Goal: Navigation & Orientation: Find specific page/section

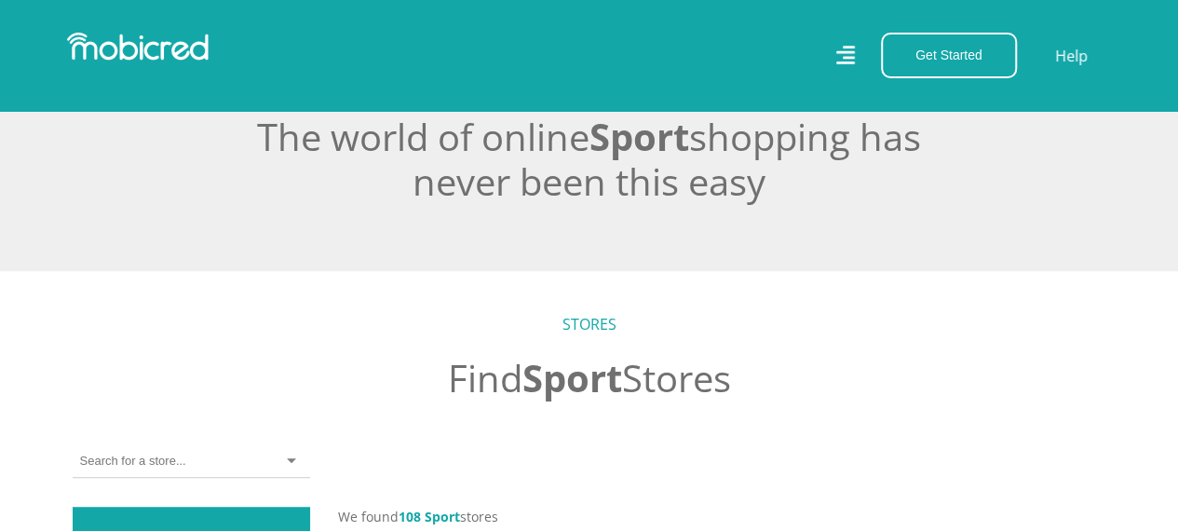
scroll to position [549, 0]
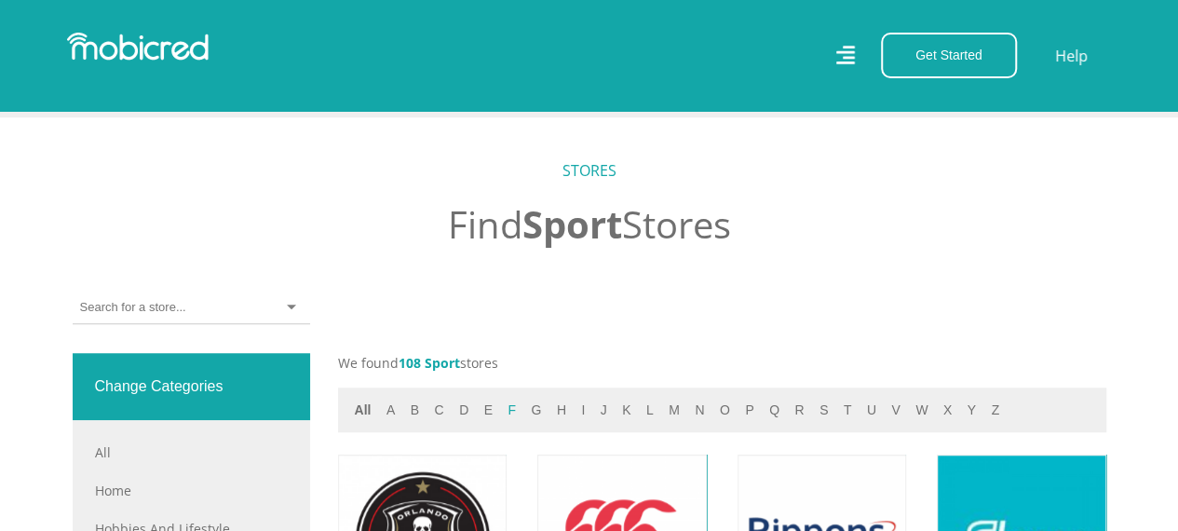
click at [507, 411] on button "f" at bounding box center [512, 409] width 20 height 21
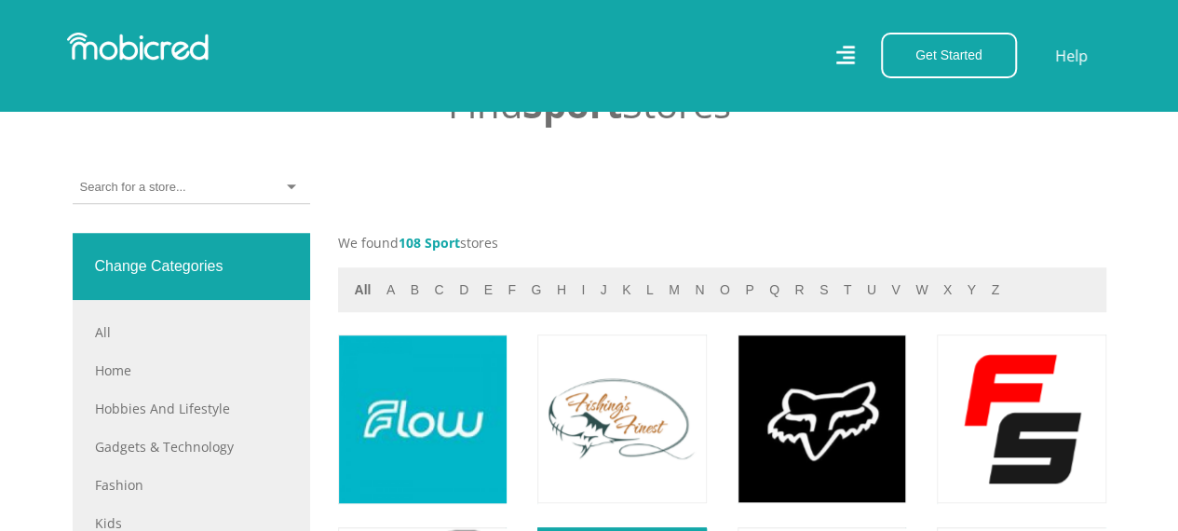
scroll to position [829, 0]
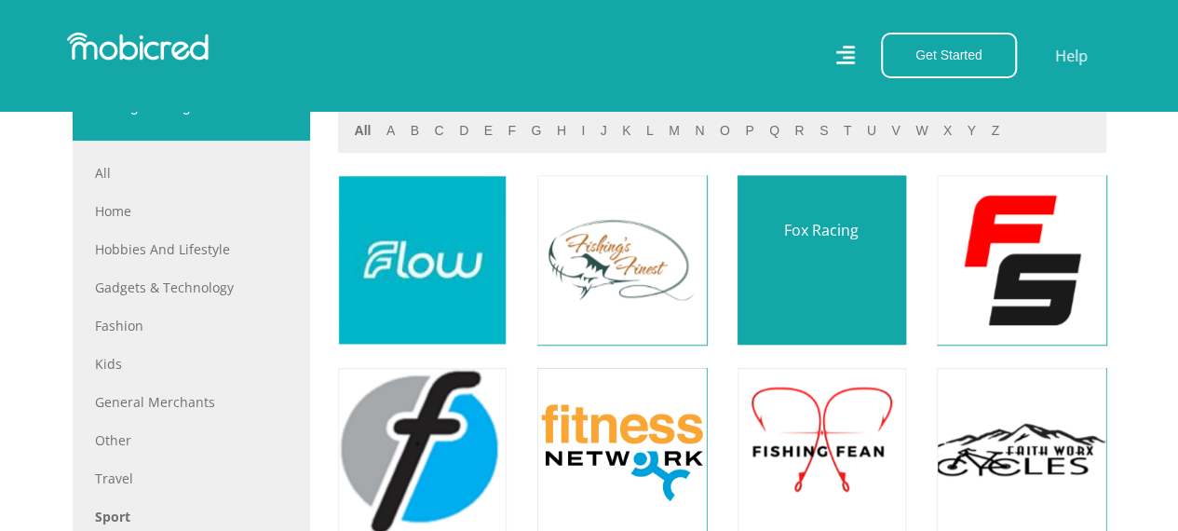
click at [836, 285] on link at bounding box center [822, 259] width 198 height 198
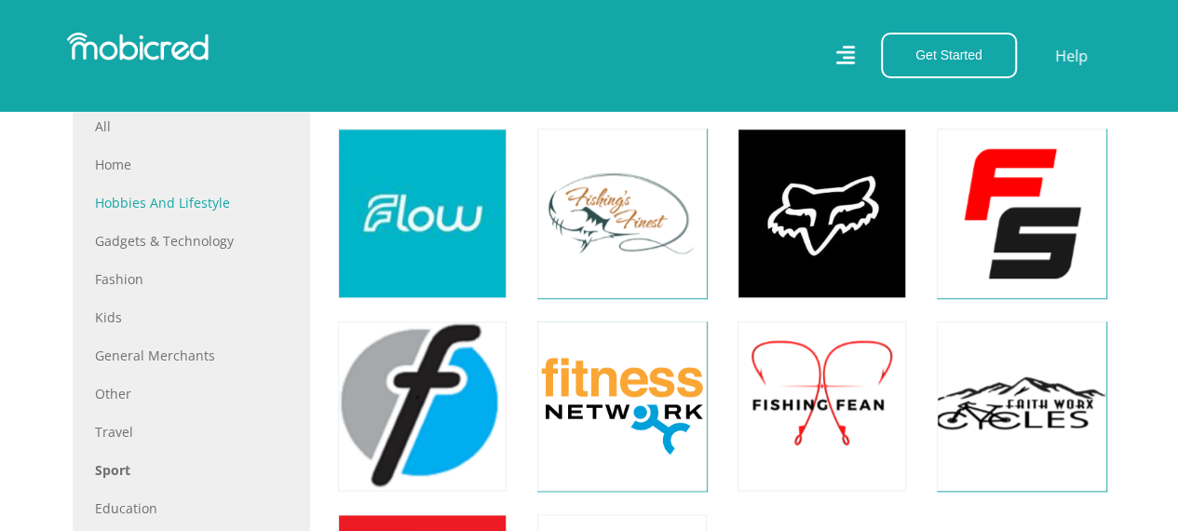
scroll to position [736, 0]
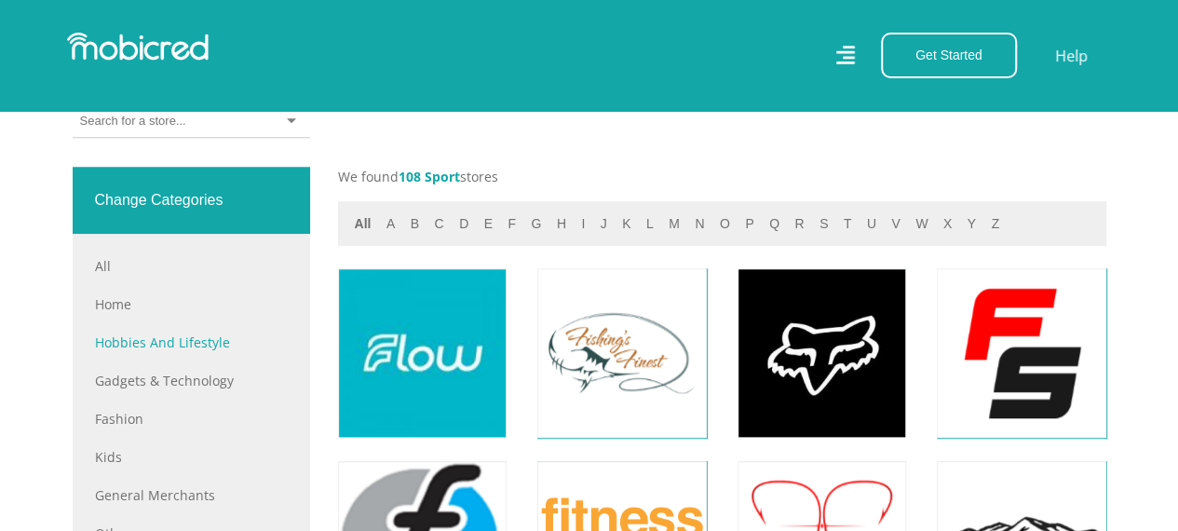
click at [179, 342] on link "Hobbies and Lifestyle" at bounding box center [191, 342] width 193 height 20
click at [184, 379] on link "Gadgets & Technology" at bounding box center [191, 381] width 193 height 20
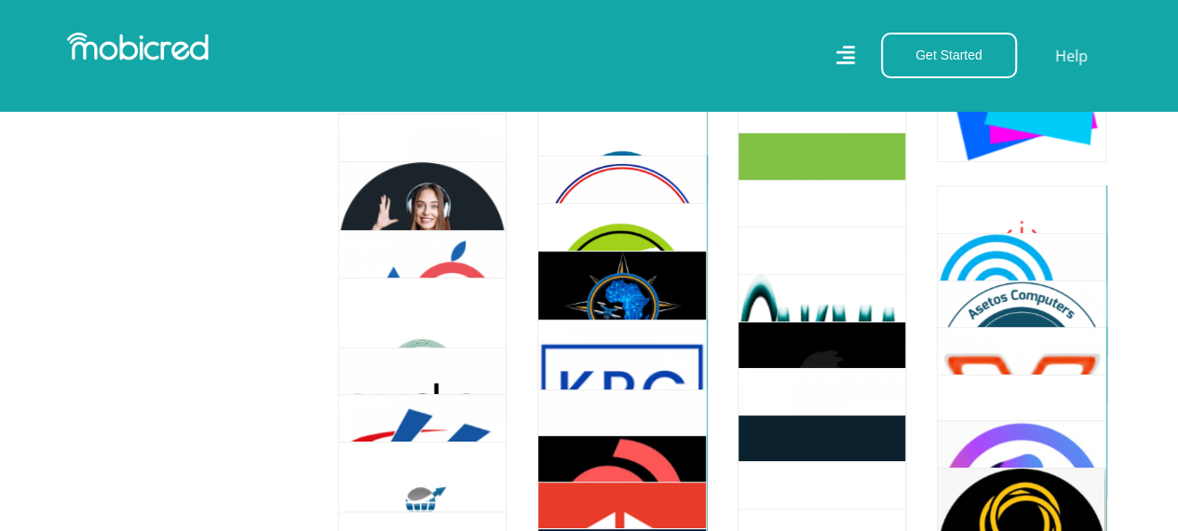
scroll to position [3818, 0]
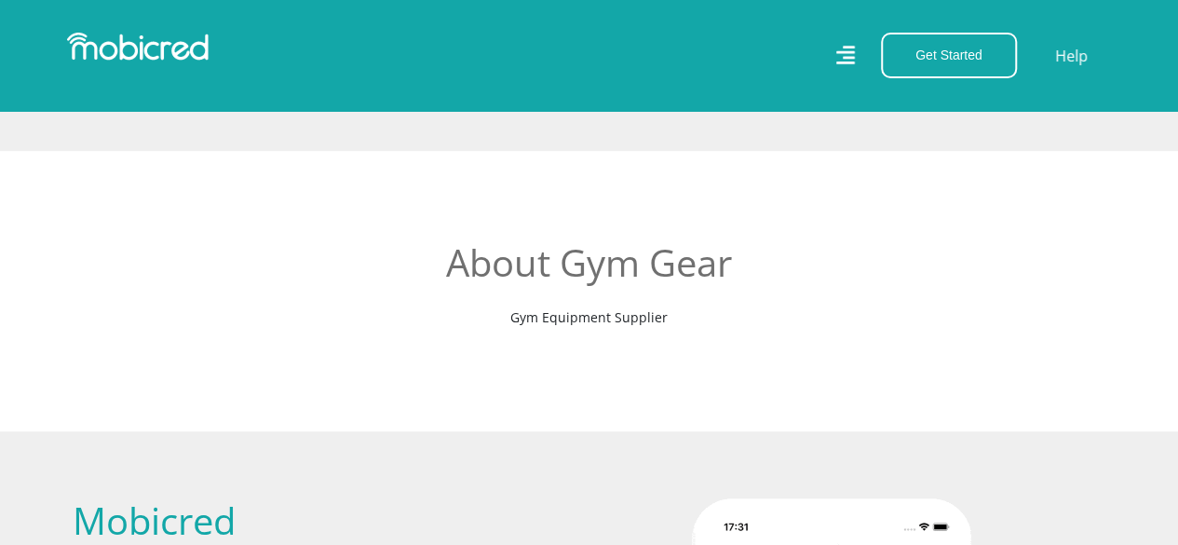
scroll to position [372, 0]
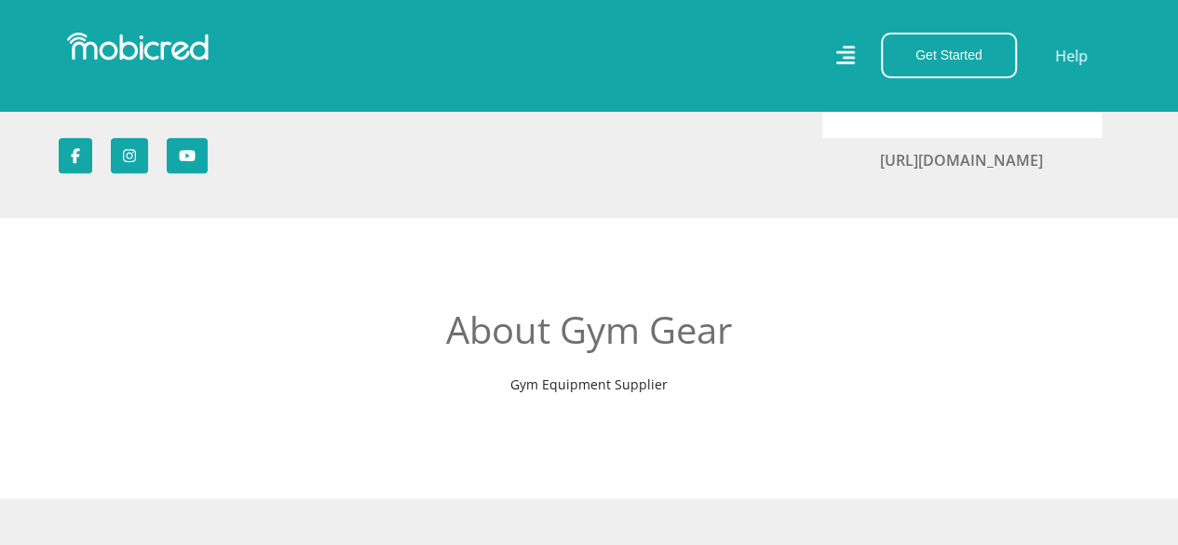
click at [590, 342] on h2 "About Gym Gear" at bounding box center [590, 329] width 680 height 45
click at [590, 379] on p "Gym Equipment Supplier" at bounding box center [590, 384] width 680 height 20
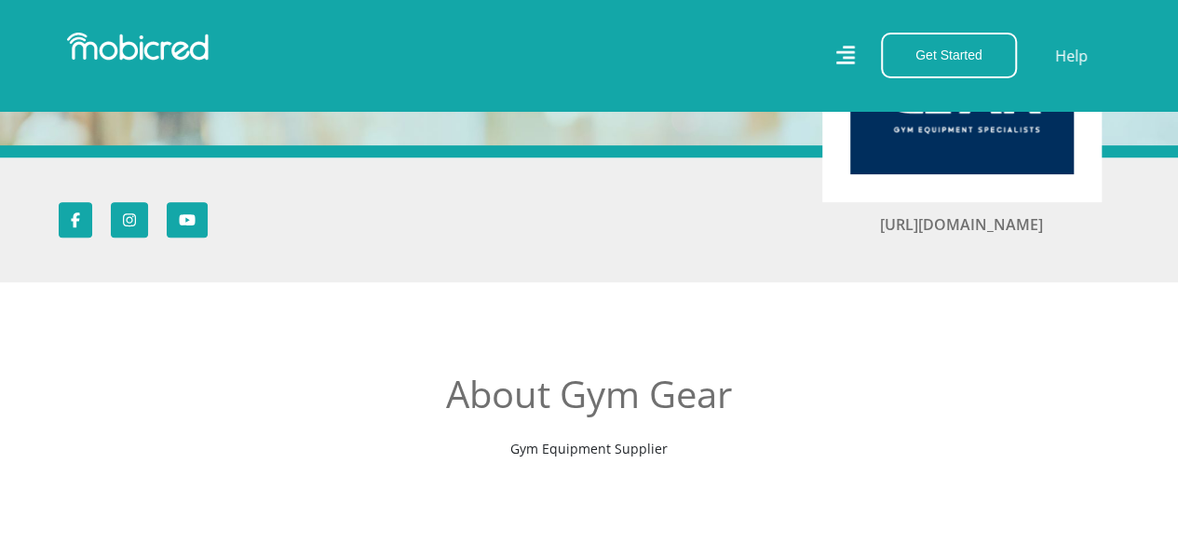
scroll to position [279, 0]
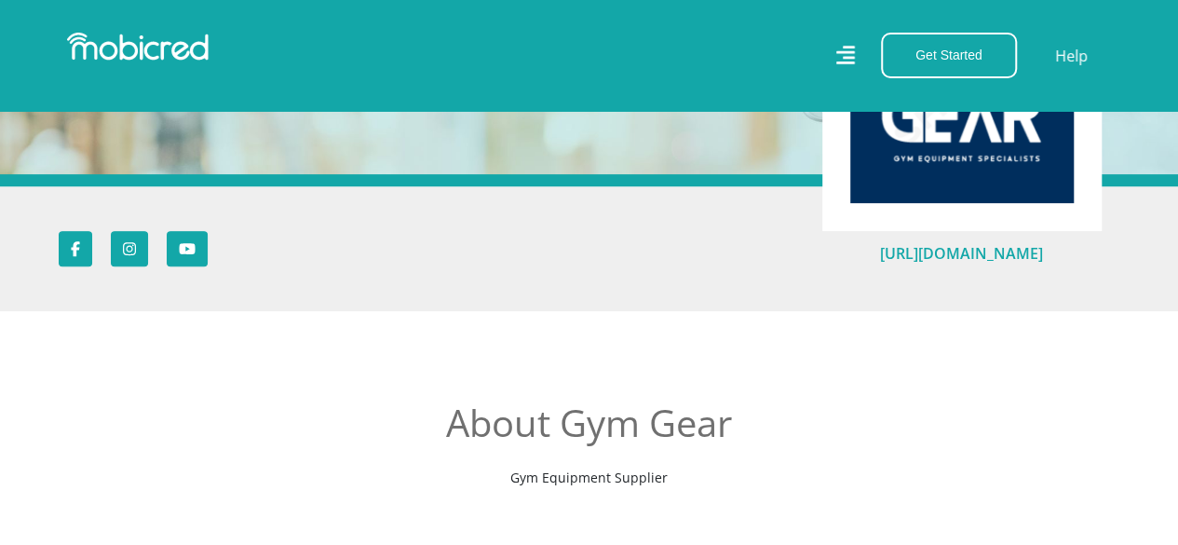
click at [929, 258] on link "[URL][DOMAIN_NAME]" at bounding box center [961, 253] width 163 height 20
